Goal: Information Seeking & Learning: Learn about a topic

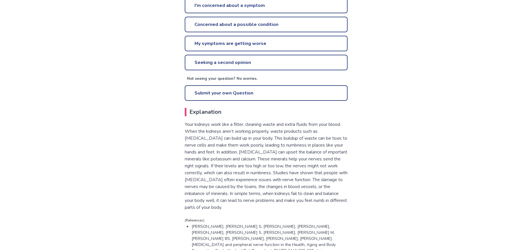
scroll to position [265, 0]
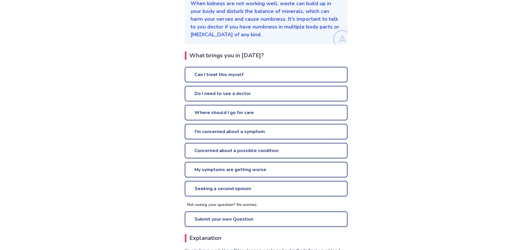
scroll to position [116, 0]
